Goal: Information Seeking & Learning: Learn about a topic

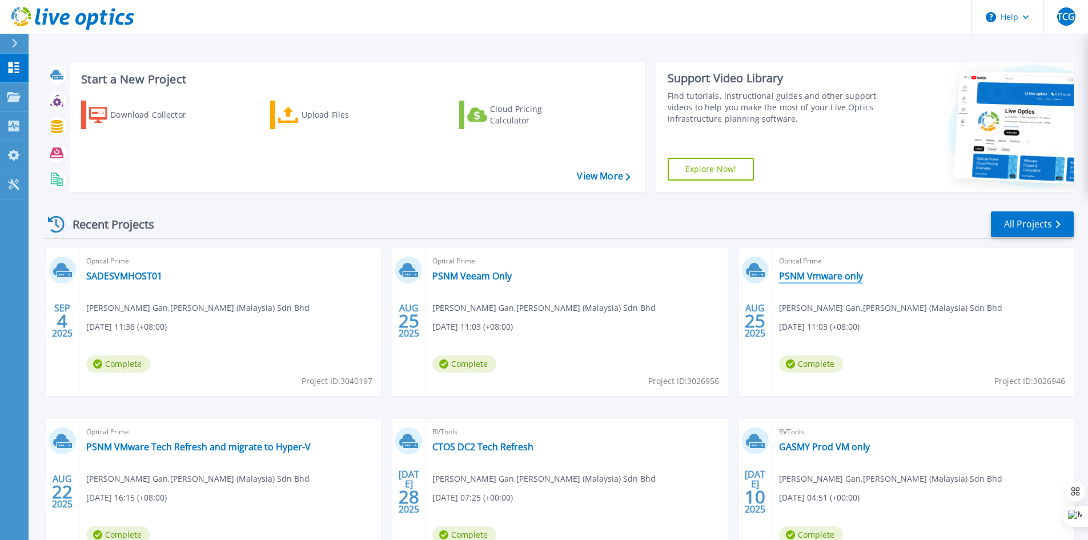
click at [852, 274] on link "PSNM Vmware only" at bounding box center [821, 275] width 84 height 11
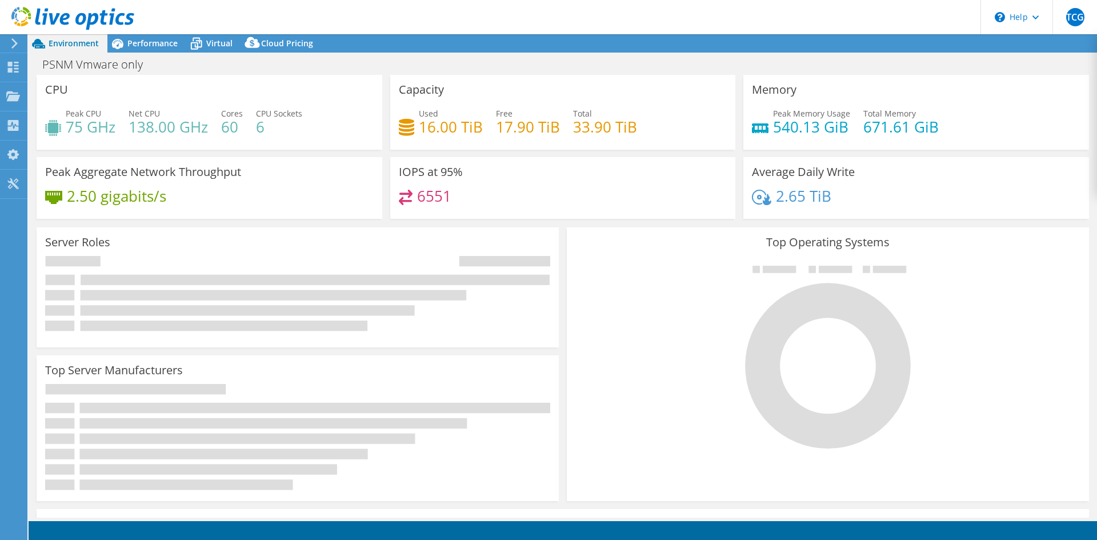
select select "USD"
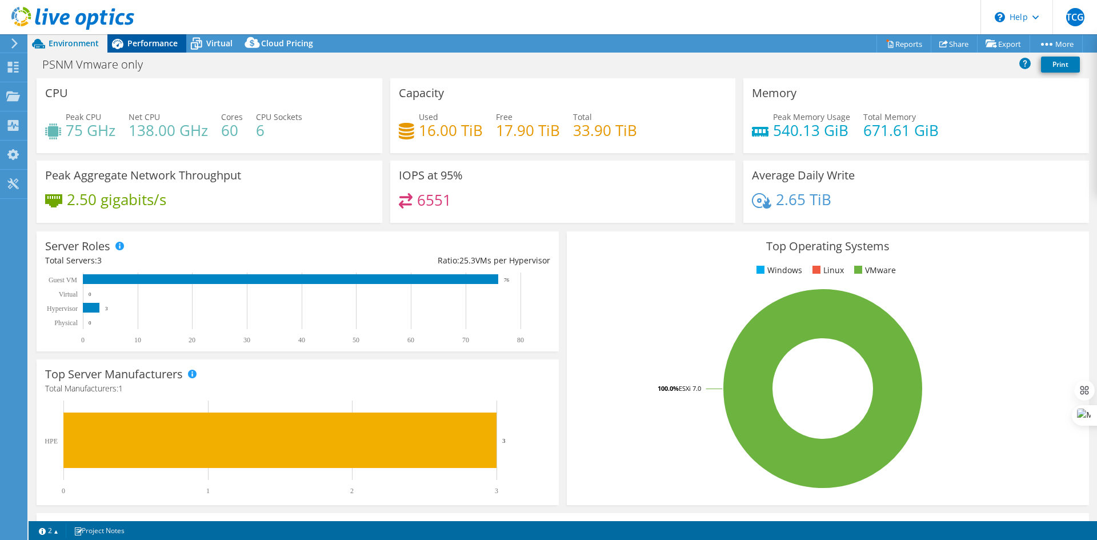
click at [142, 45] on span "Performance" at bounding box center [152, 43] width 50 height 11
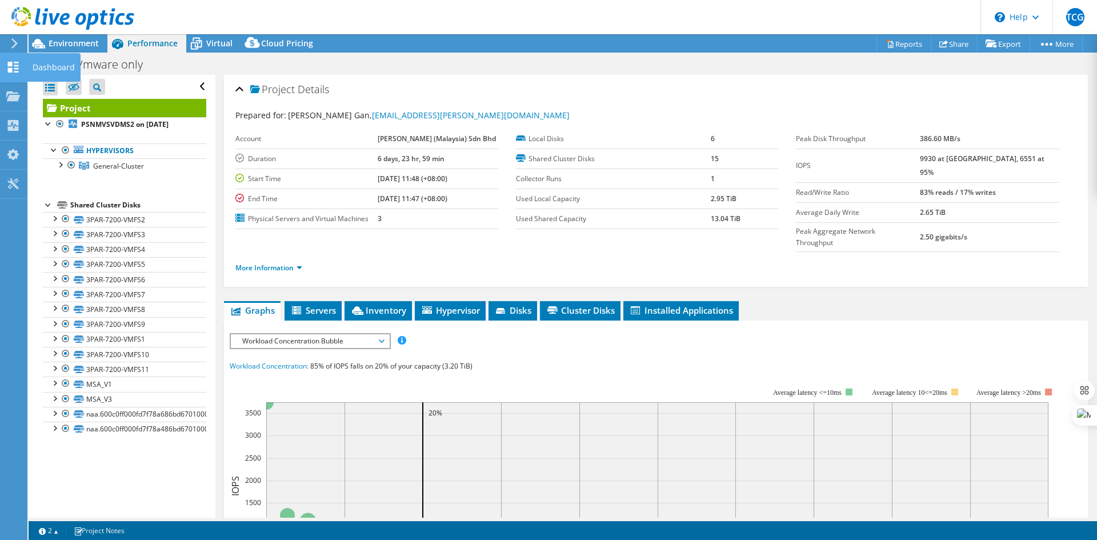
click at [45, 67] on div "Dashboard" at bounding box center [54, 67] width 54 height 29
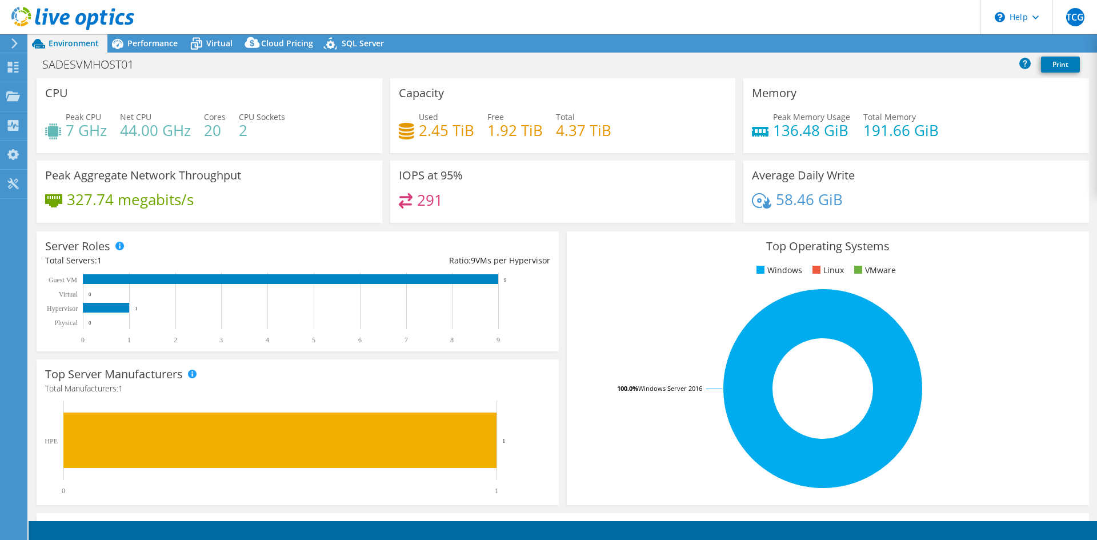
select select "Singapore"
click at [214, 43] on span "Virtual" at bounding box center [219, 43] width 26 height 11
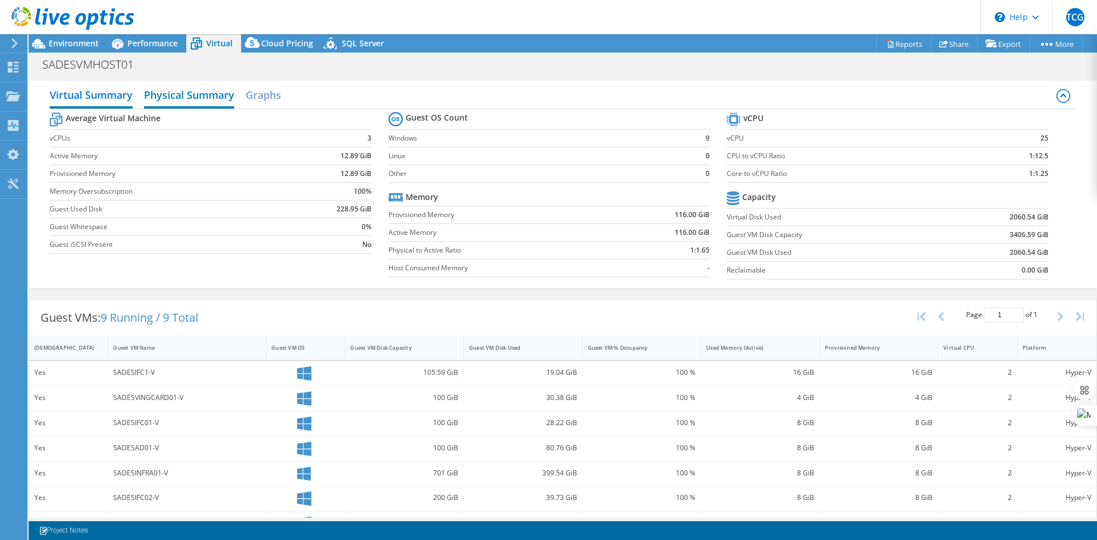
click at [210, 98] on h2 "Physical Summary" at bounding box center [189, 95] width 90 height 25
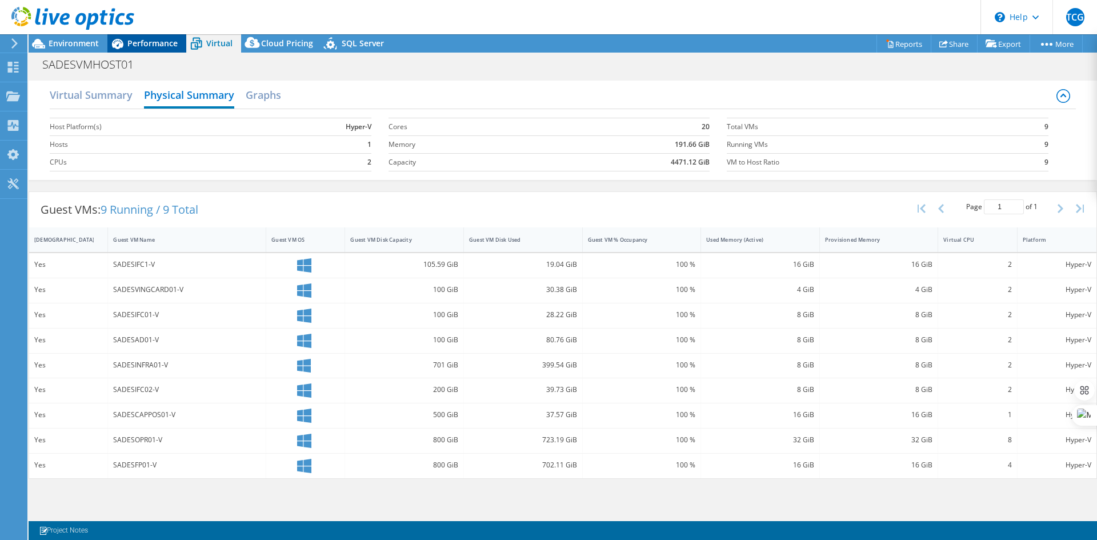
click at [156, 45] on span "Performance" at bounding box center [152, 43] width 50 height 11
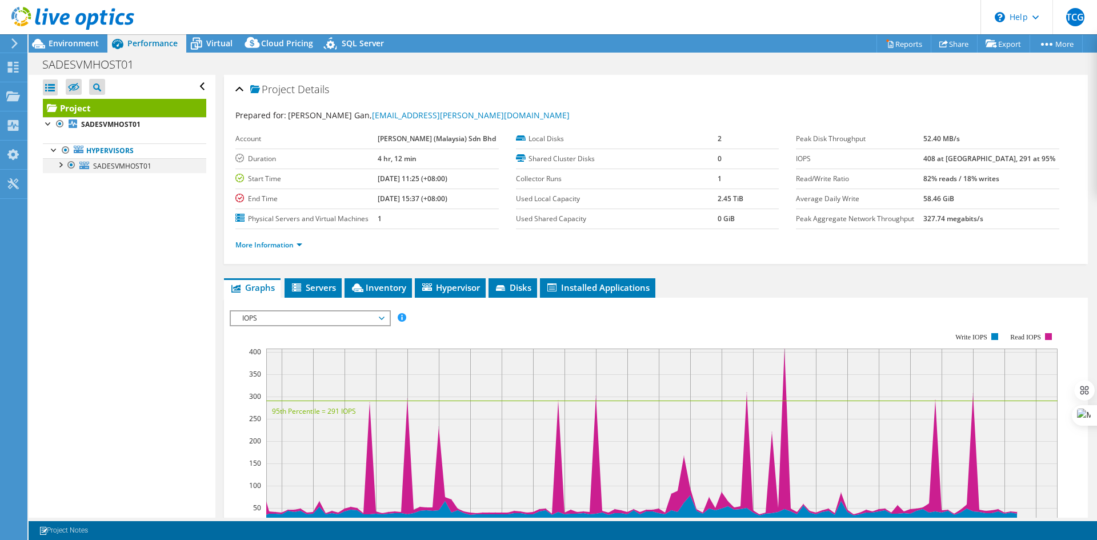
click at [58, 167] on div at bounding box center [59, 163] width 11 height 11
click at [63, 213] on div at bounding box center [65, 208] width 11 height 11
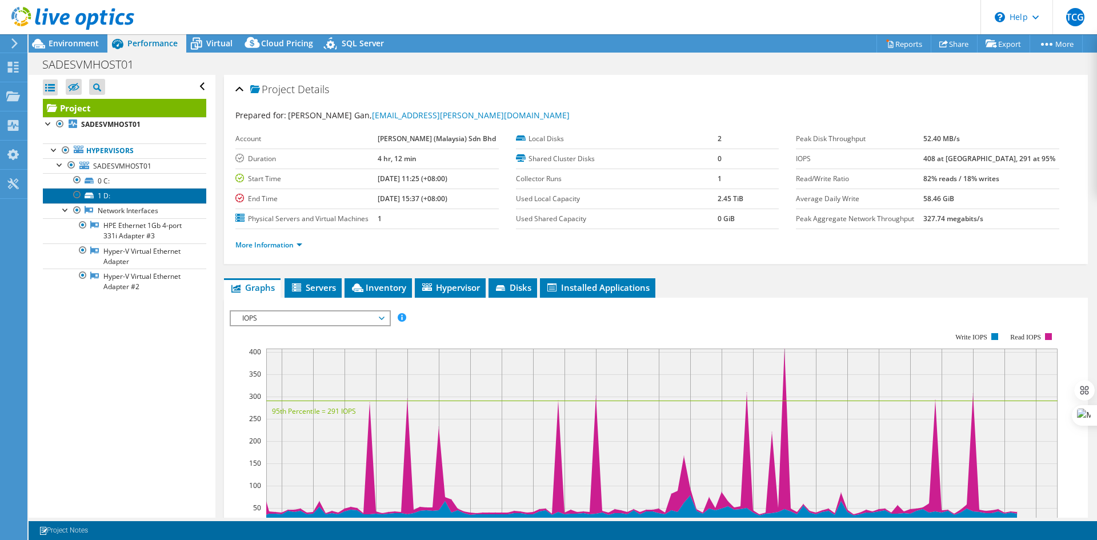
click at [88, 202] on link "1 D:" at bounding box center [124, 195] width 163 height 15
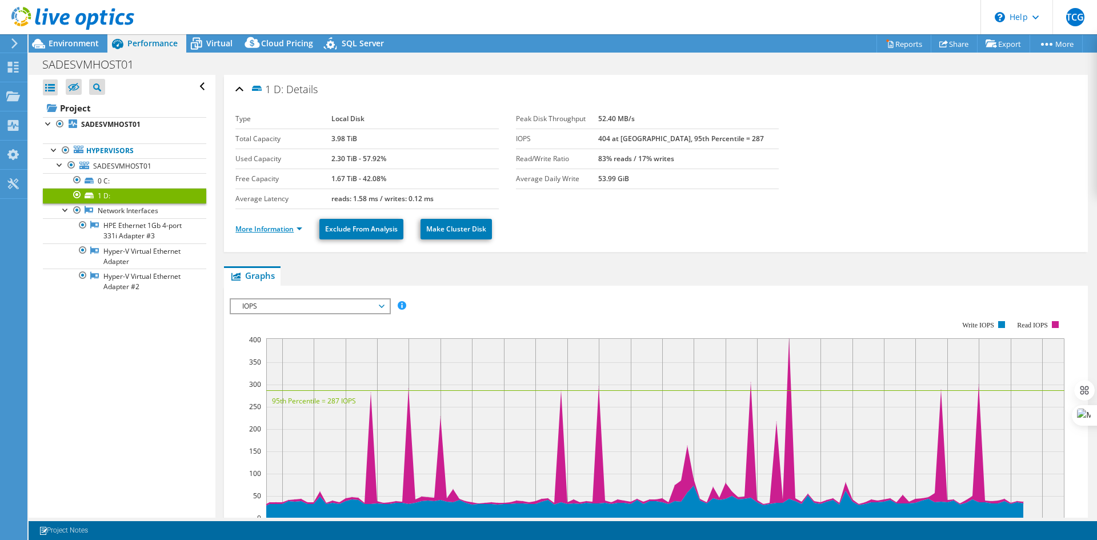
click at [296, 227] on link "More Information" at bounding box center [268, 229] width 67 height 10
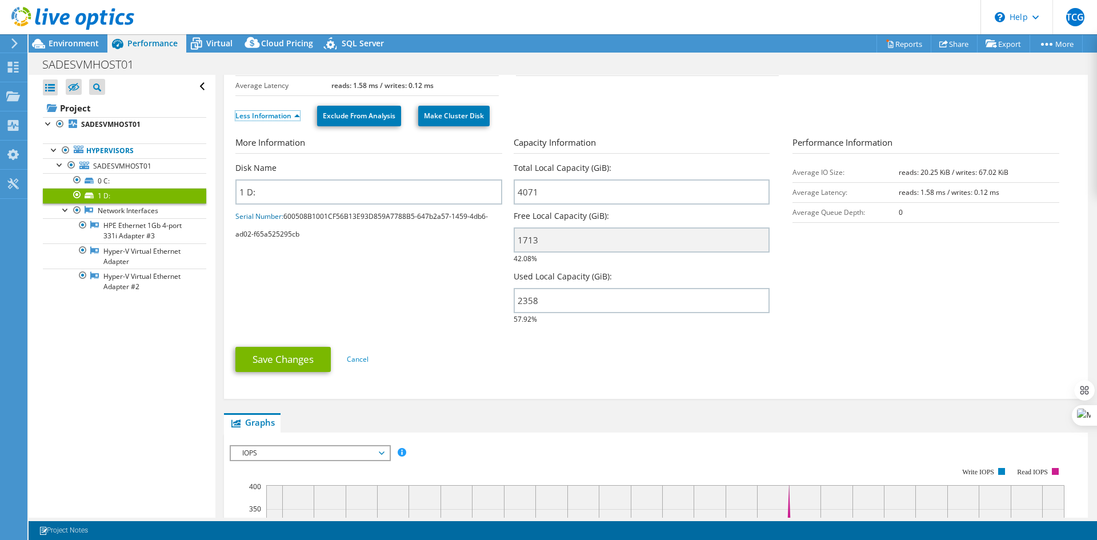
scroll to position [114, 0]
